Goal: Task Accomplishment & Management: Use online tool/utility

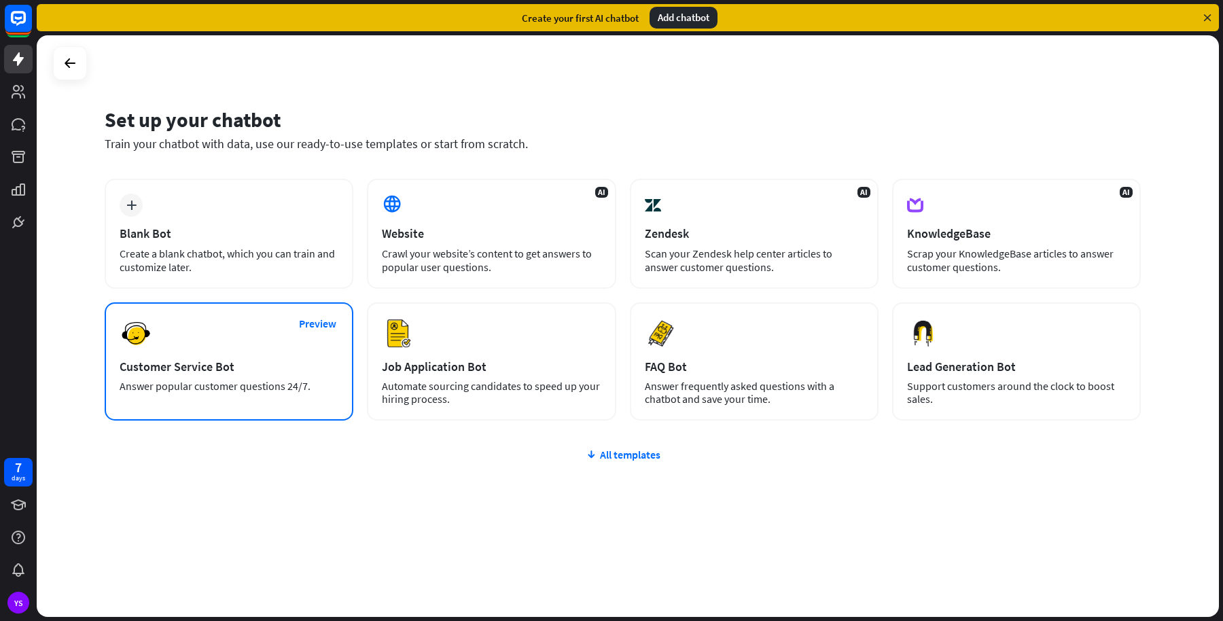
click at [238, 364] on div "Customer Service Bot" at bounding box center [229, 367] width 219 height 16
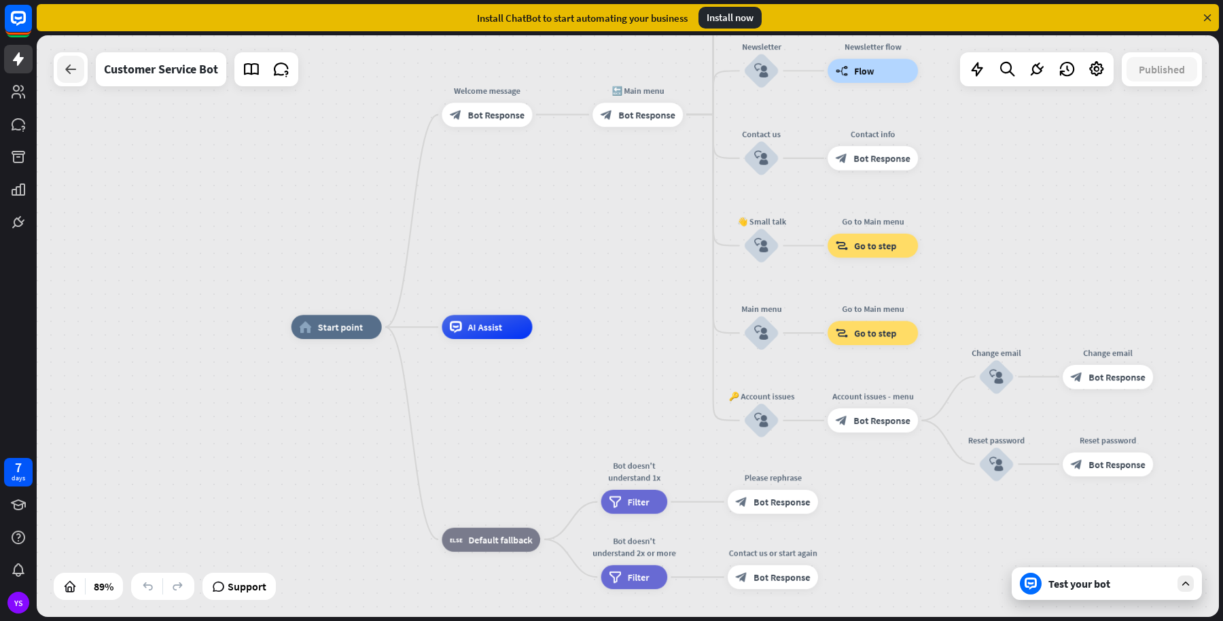
click at [58, 63] on div at bounding box center [70, 69] width 27 height 27
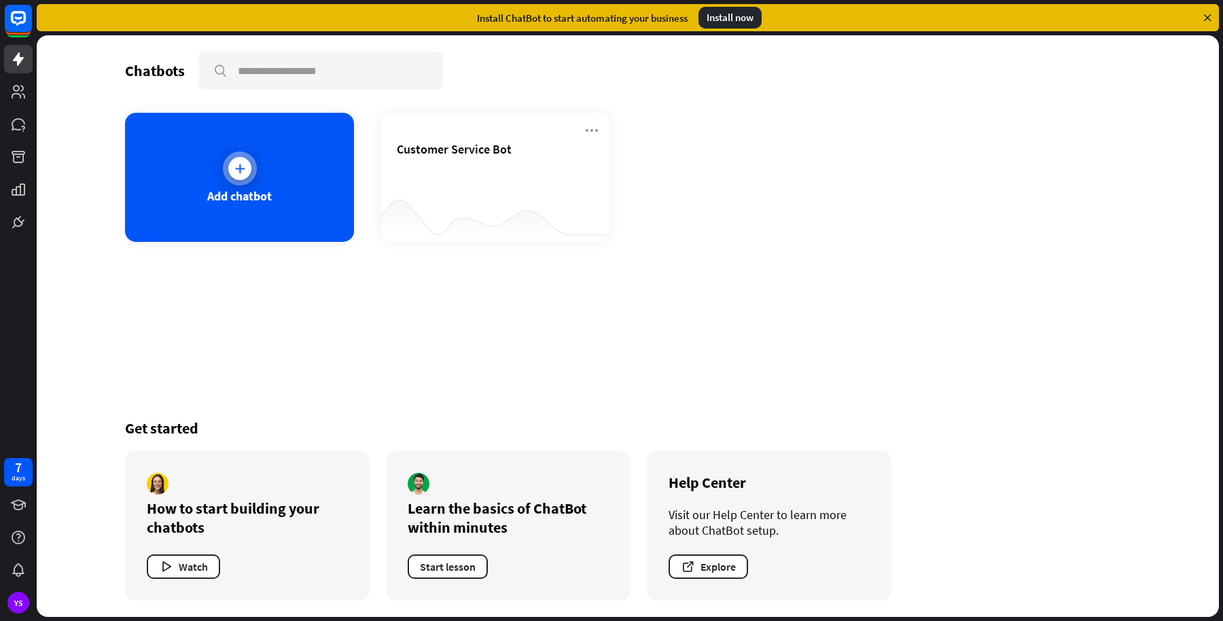
click at [208, 181] on div "Add chatbot" at bounding box center [239, 177] width 229 height 129
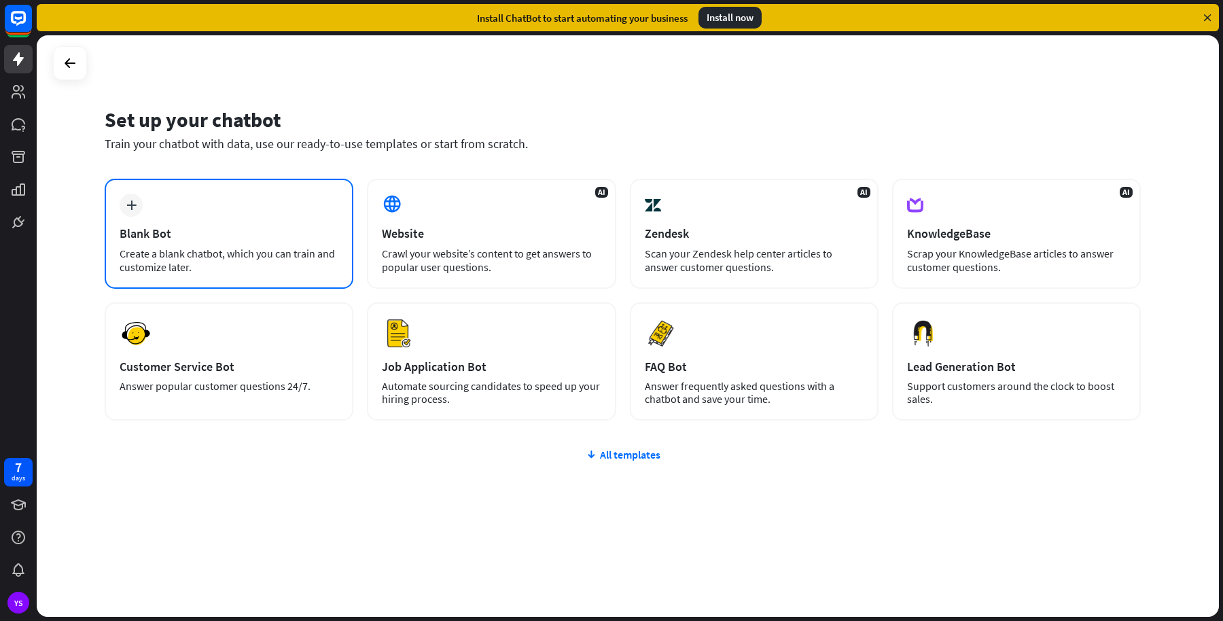
click at [229, 217] on div "plus Blank Bot Create a blank chatbot, which you can train and customize later." at bounding box center [229, 234] width 249 height 110
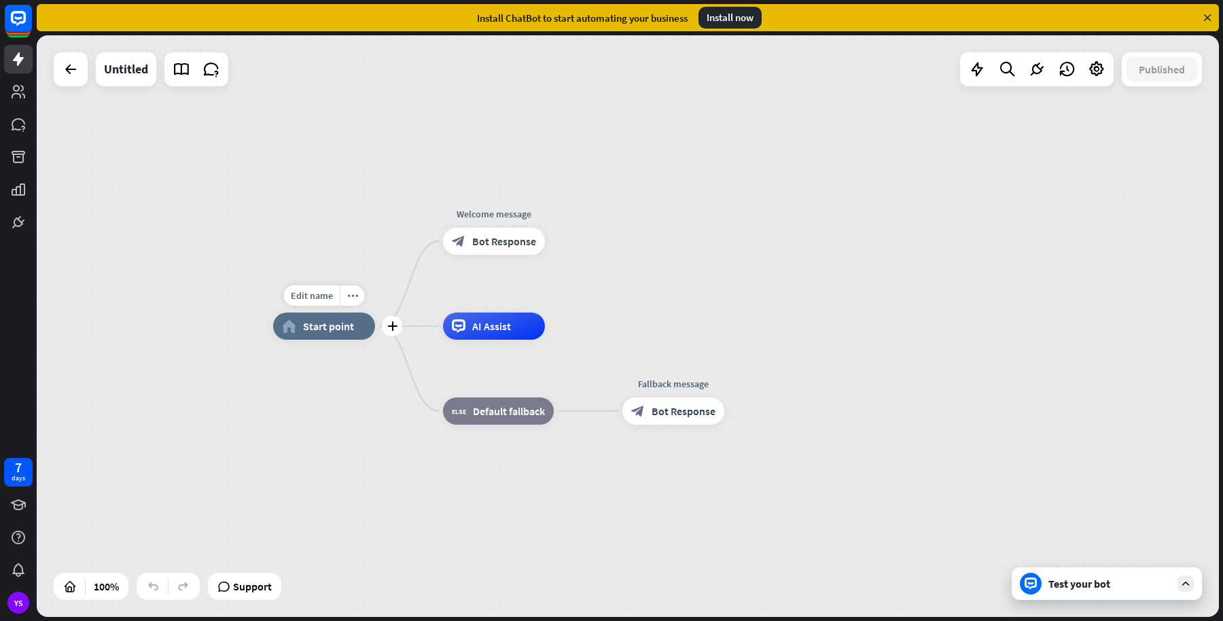
click at [338, 339] on div "home_2 Start point" at bounding box center [324, 326] width 102 height 27
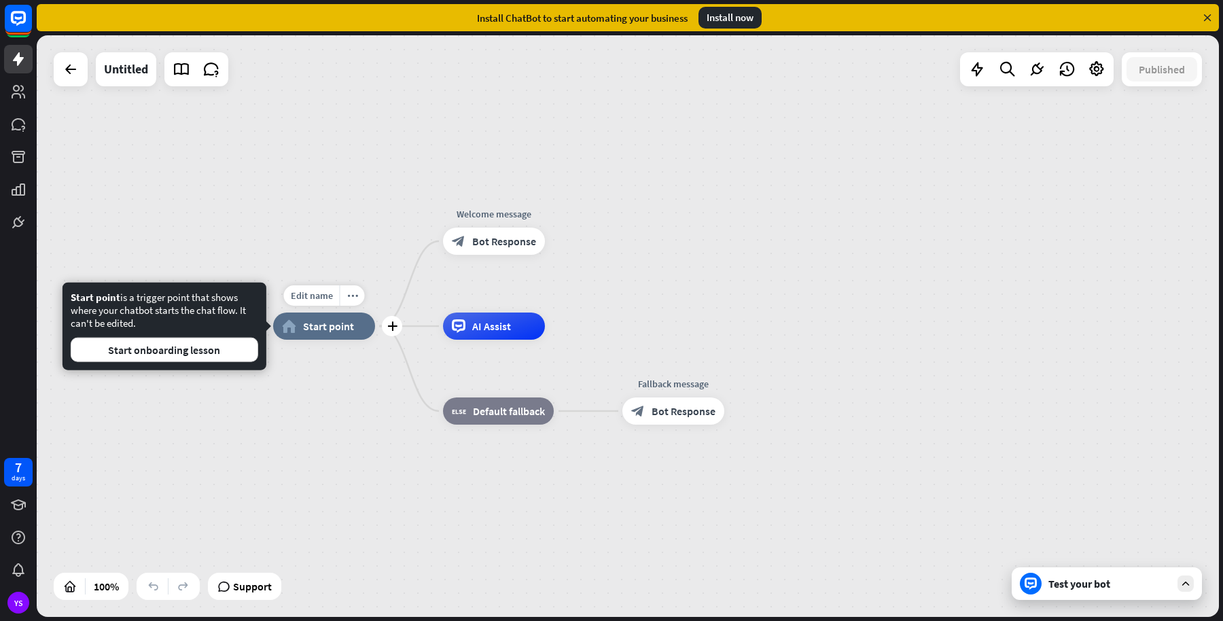
click at [337, 335] on div "home_2 Start point" at bounding box center [324, 326] width 102 height 27
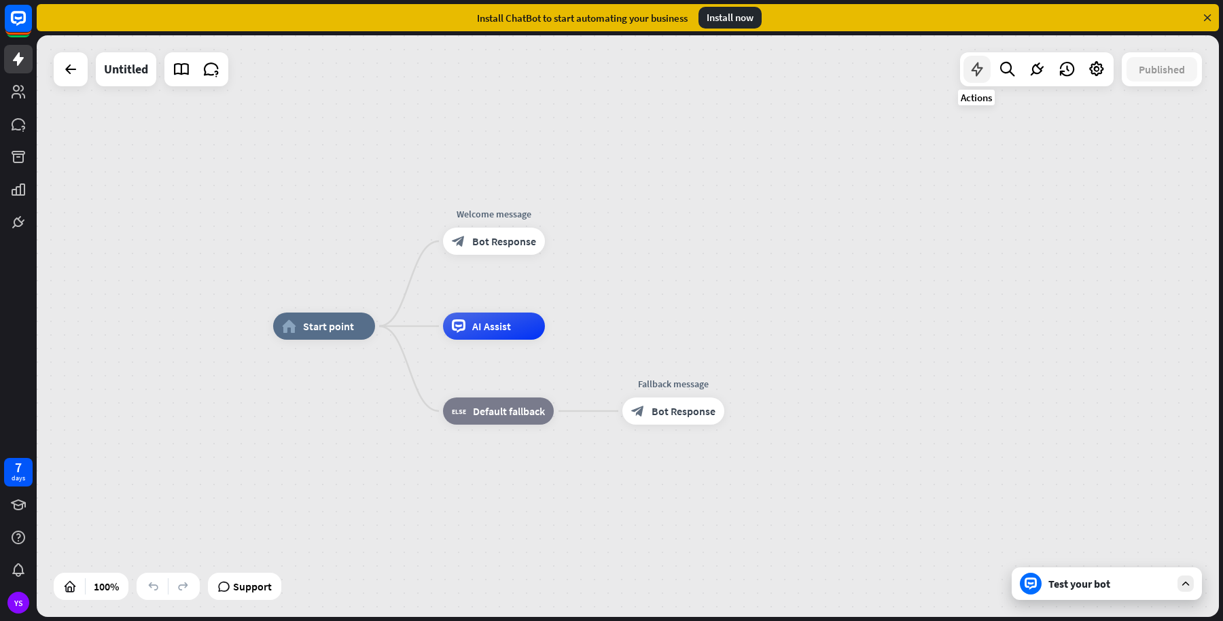
click at [987, 74] on div at bounding box center [977, 69] width 27 height 27
